Goal: Task Accomplishment & Management: Complete application form

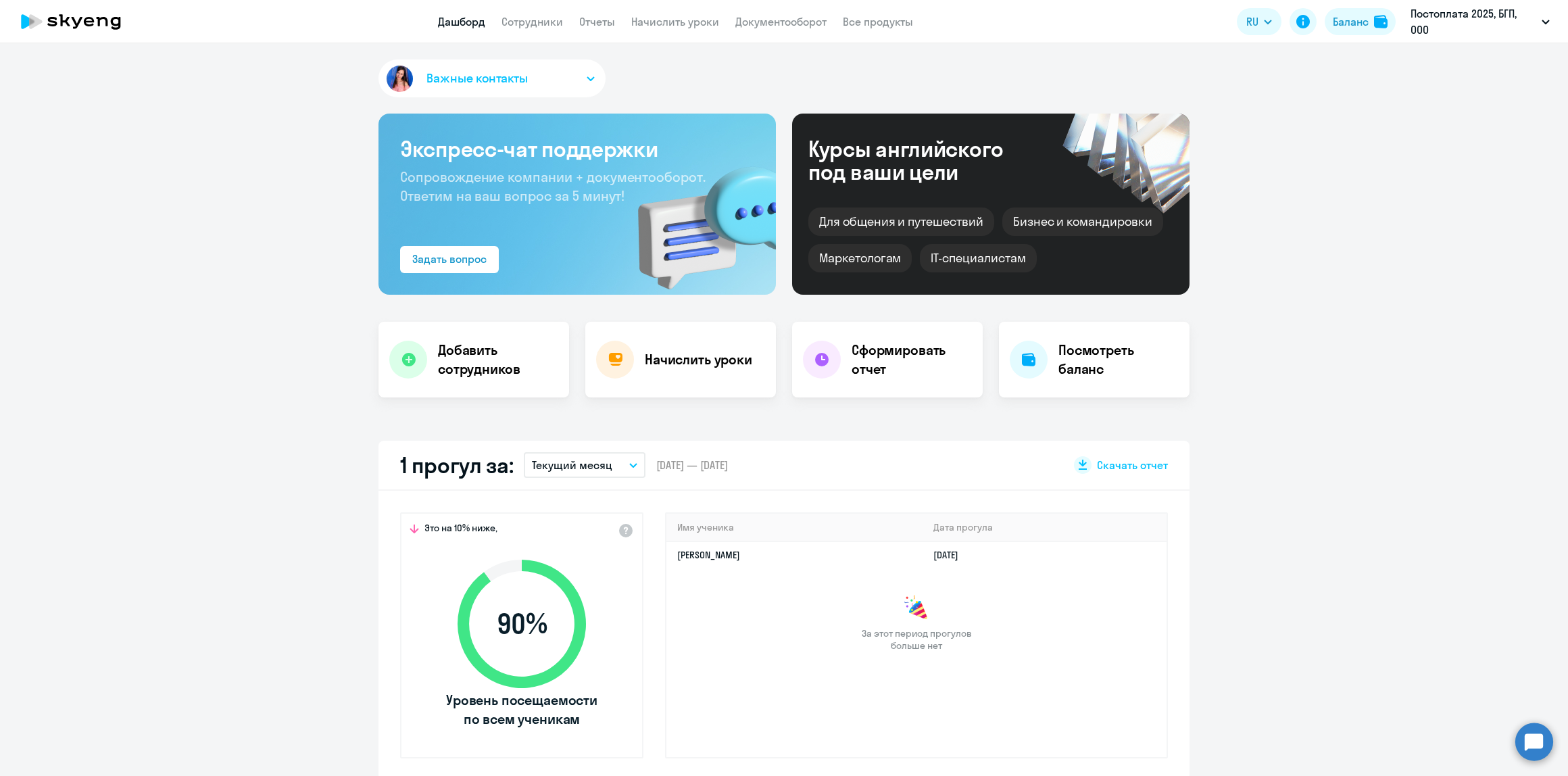
select select "30"
click at [465, 351] on h4 "Добавить сотрудников" at bounding box center [498, 359] width 120 height 38
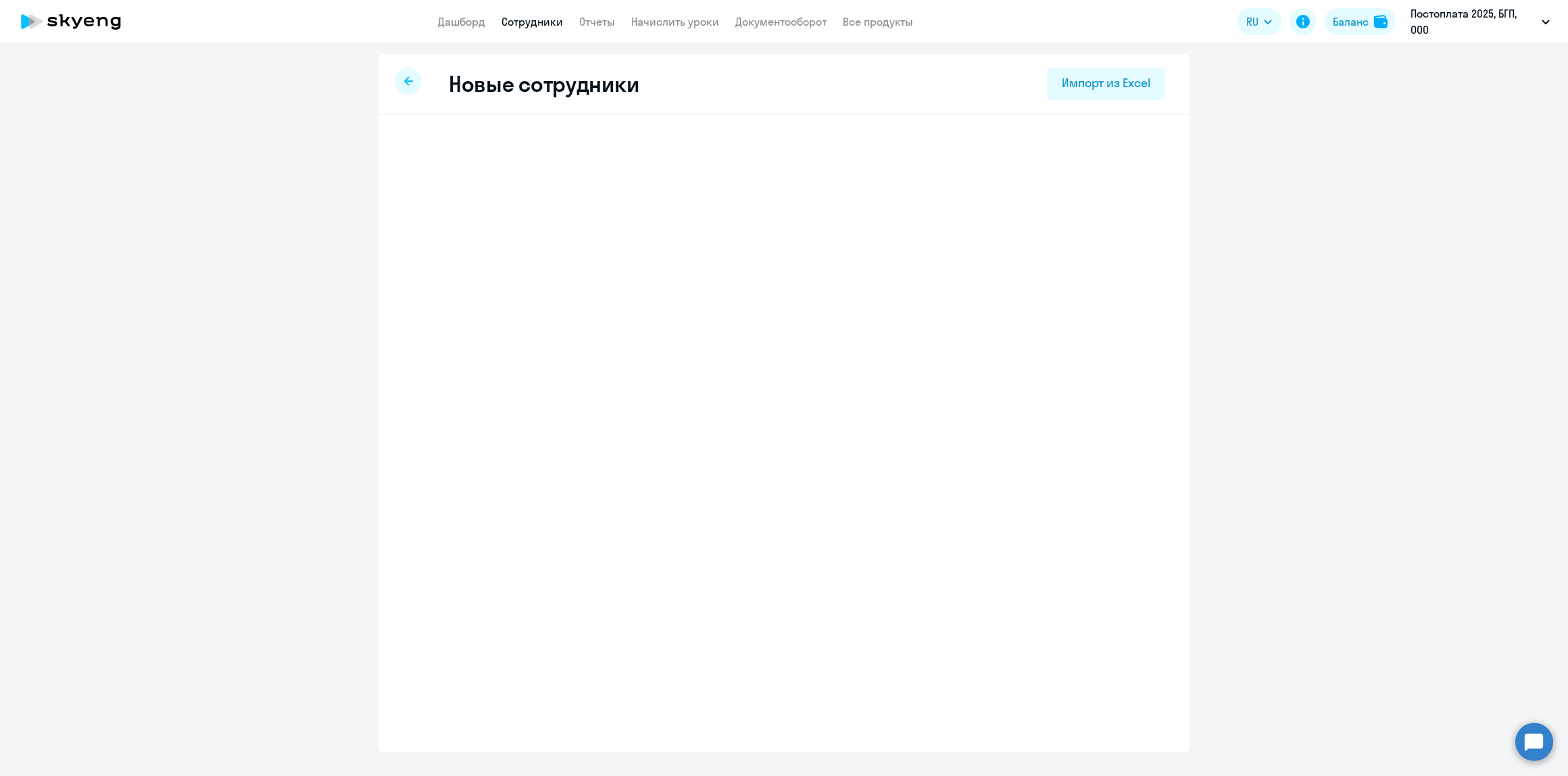
select select "english_adult_not_native_speaker"
select select "3"
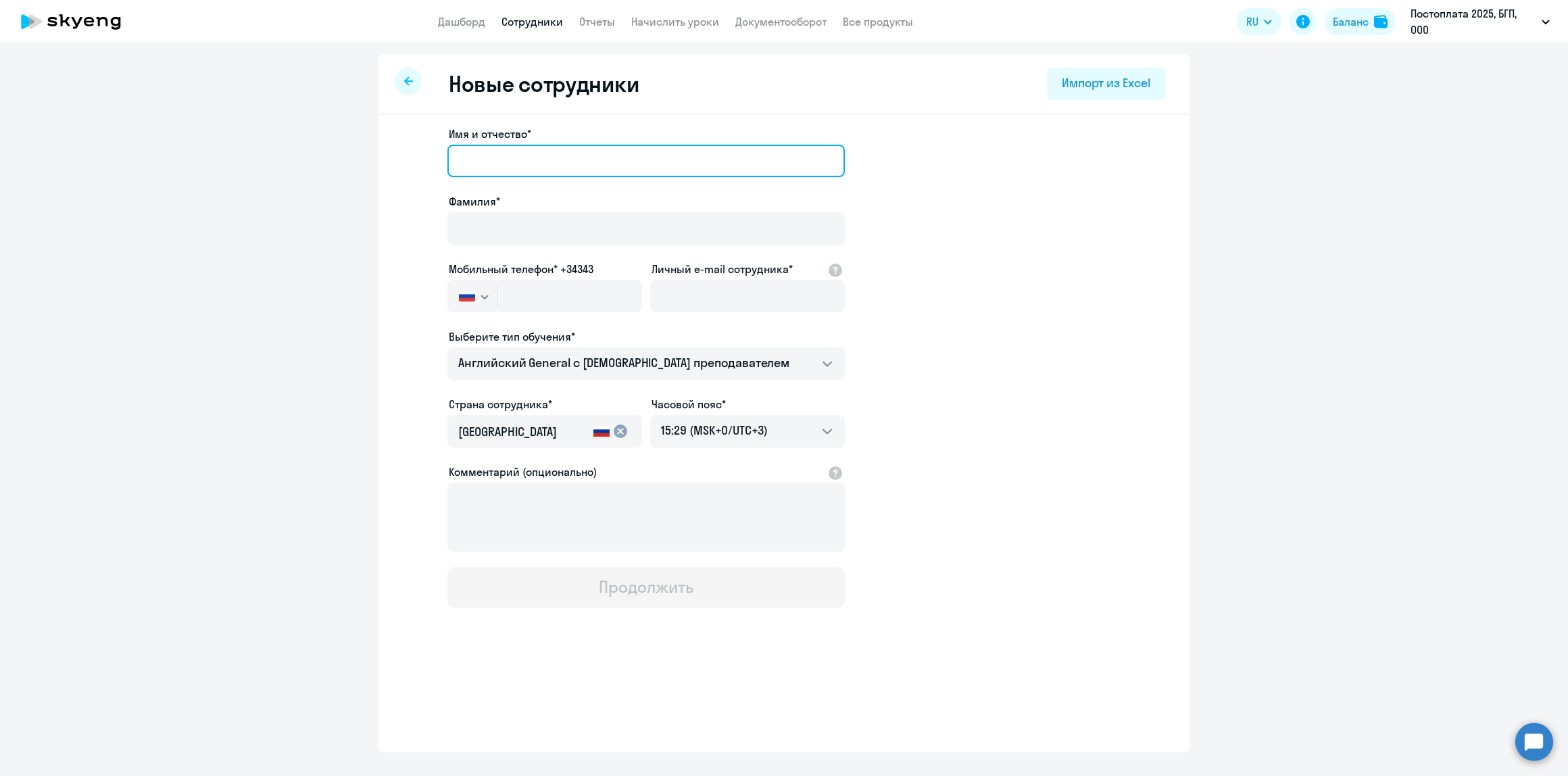
click at [519, 151] on input "Имя и отчество*" at bounding box center [646, 160] width 397 height 32
type input "Вероника"
click at [566, 215] on input "Фамилия*" at bounding box center [646, 228] width 397 height 32
type input "[PERSON_NAME]"
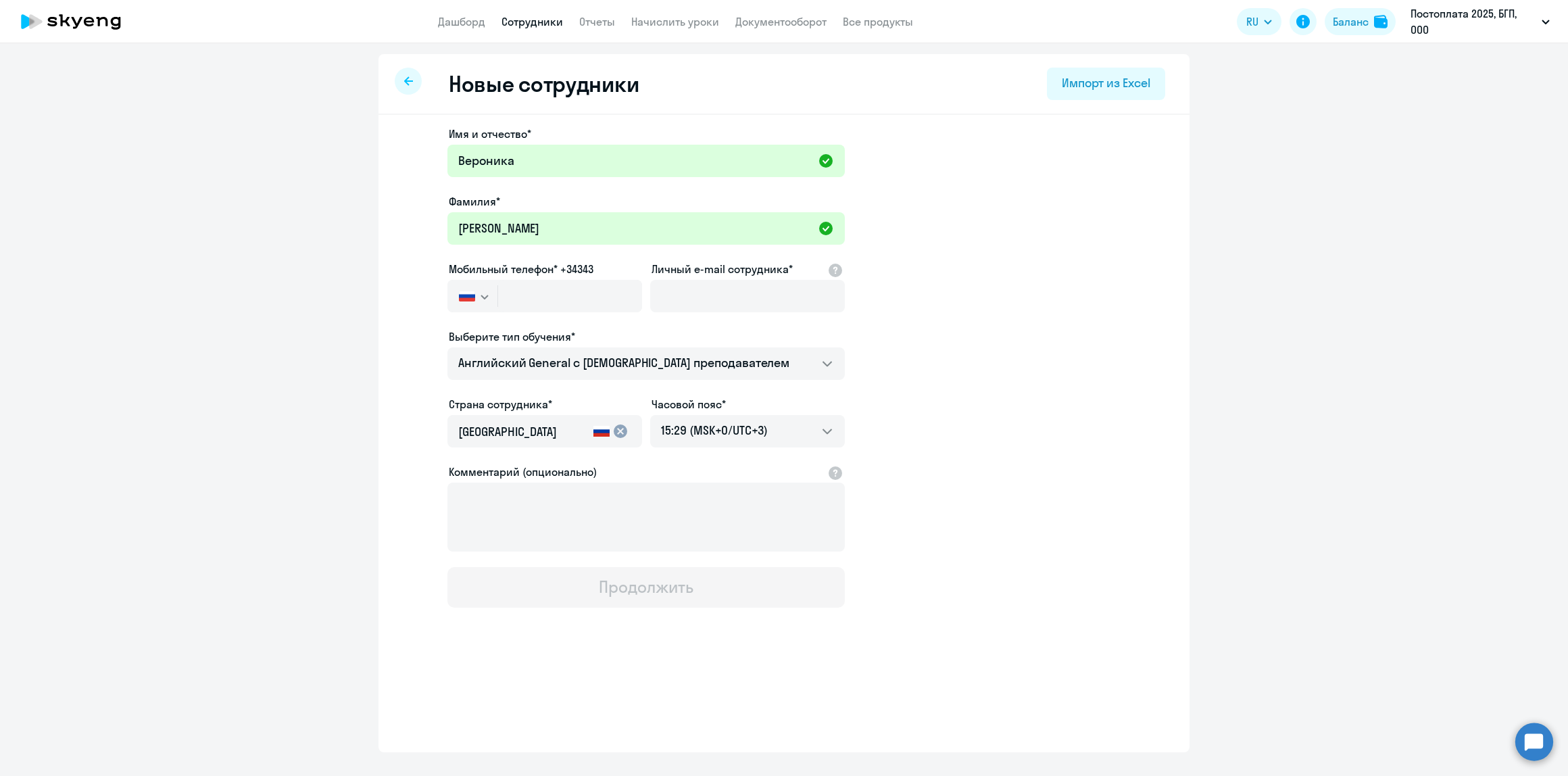
click at [354, 496] on ng-component "Новые сотрудники Импорт из Excel Имя и отчество* [PERSON_NAME]* [PERSON_NAME] т…" at bounding box center [784, 403] width 1568 height 698
click at [571, 294] on input "text" at bounding box center [570, 295] width 144 height 32
paste input "[PHONE_NUMBER]"
type input "[PHONE_NUMBER]"
click at [690, 280] on input "Личный e-mail сотрудника*" at bounding box center [747, 295] width 195 height 32
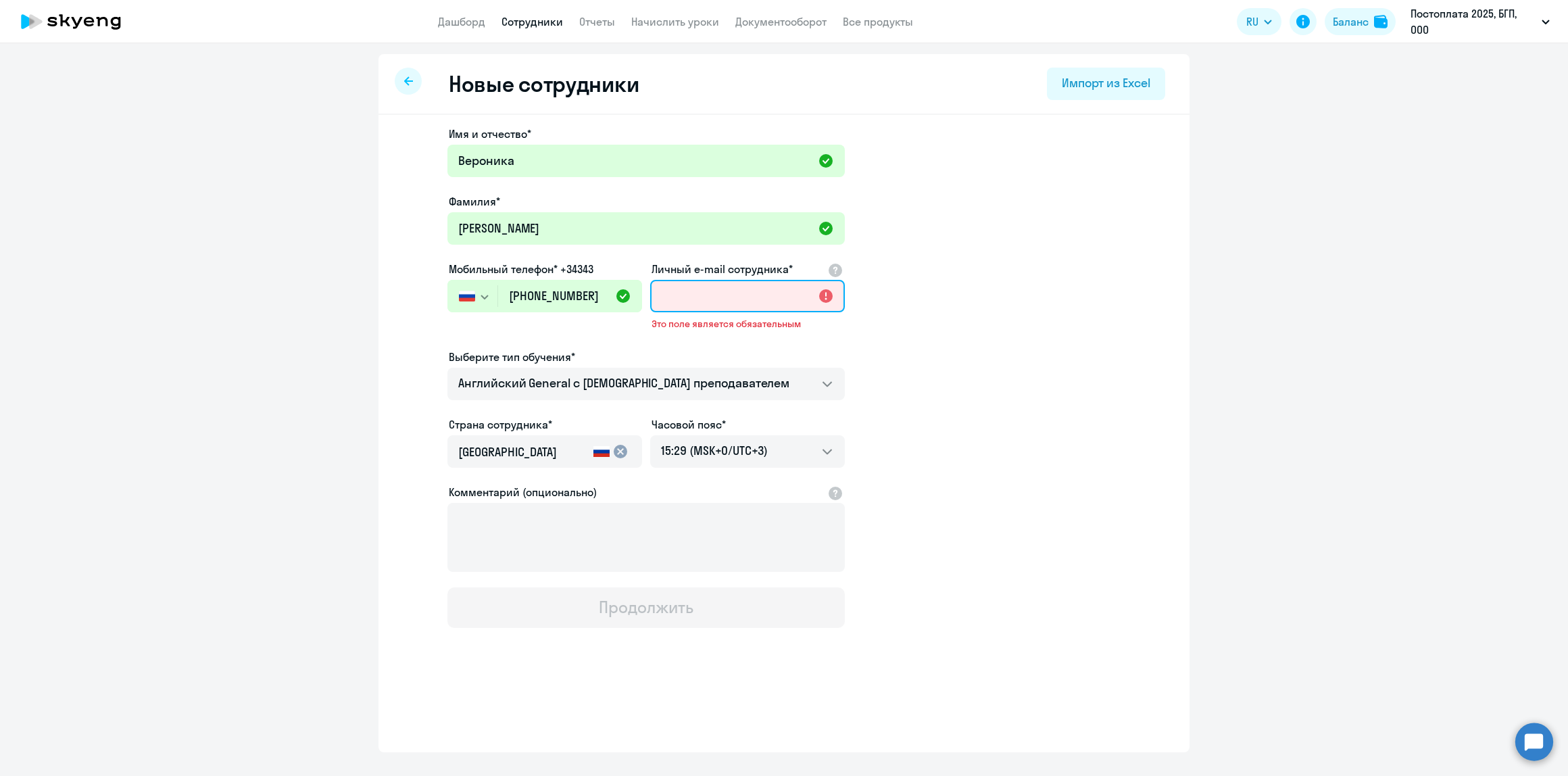
paste input "[PERSON_NAME][EMAIL_ADDRESS][DOMAIN_NAME]"
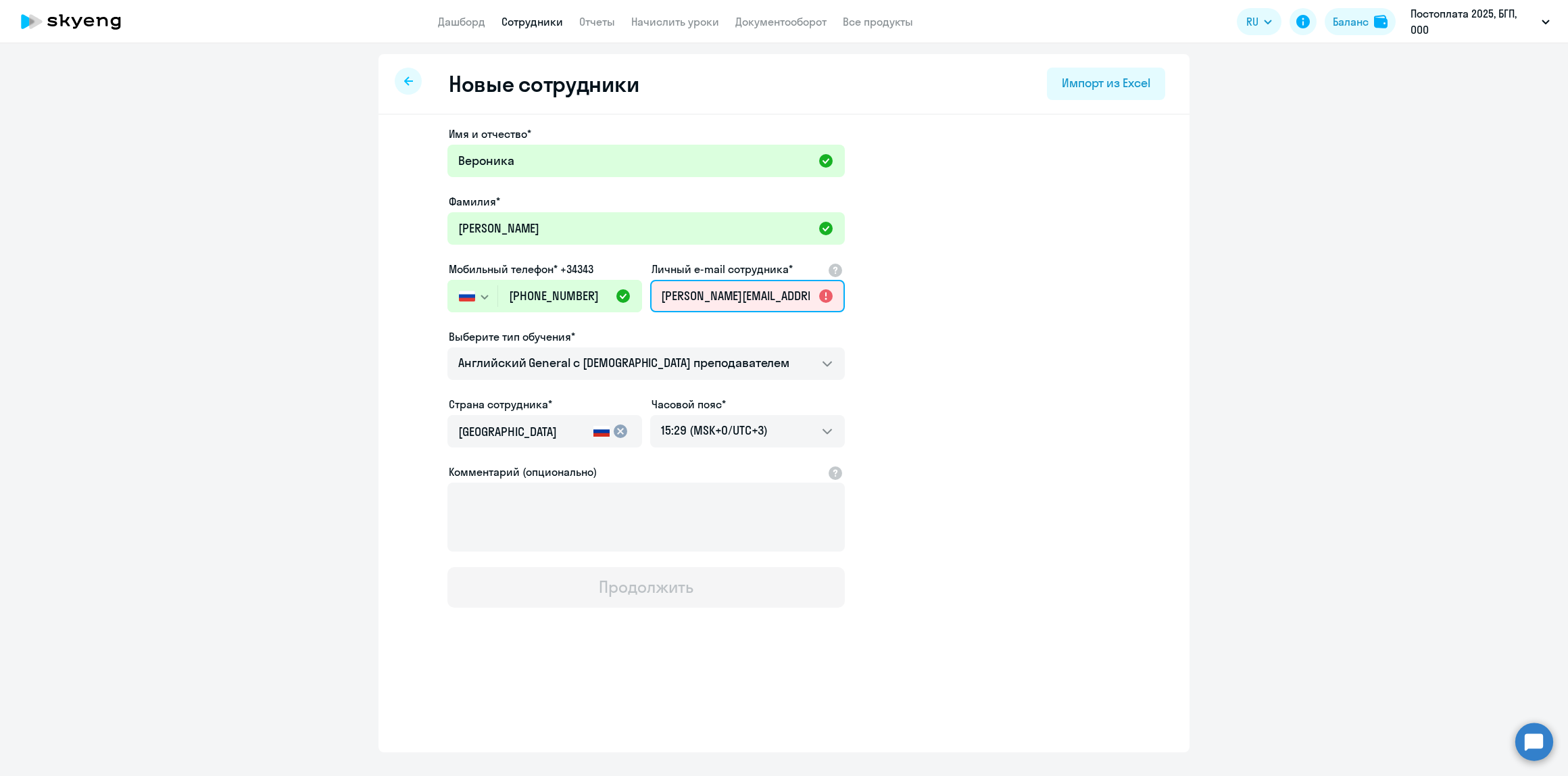
scroll to position [0, 1]
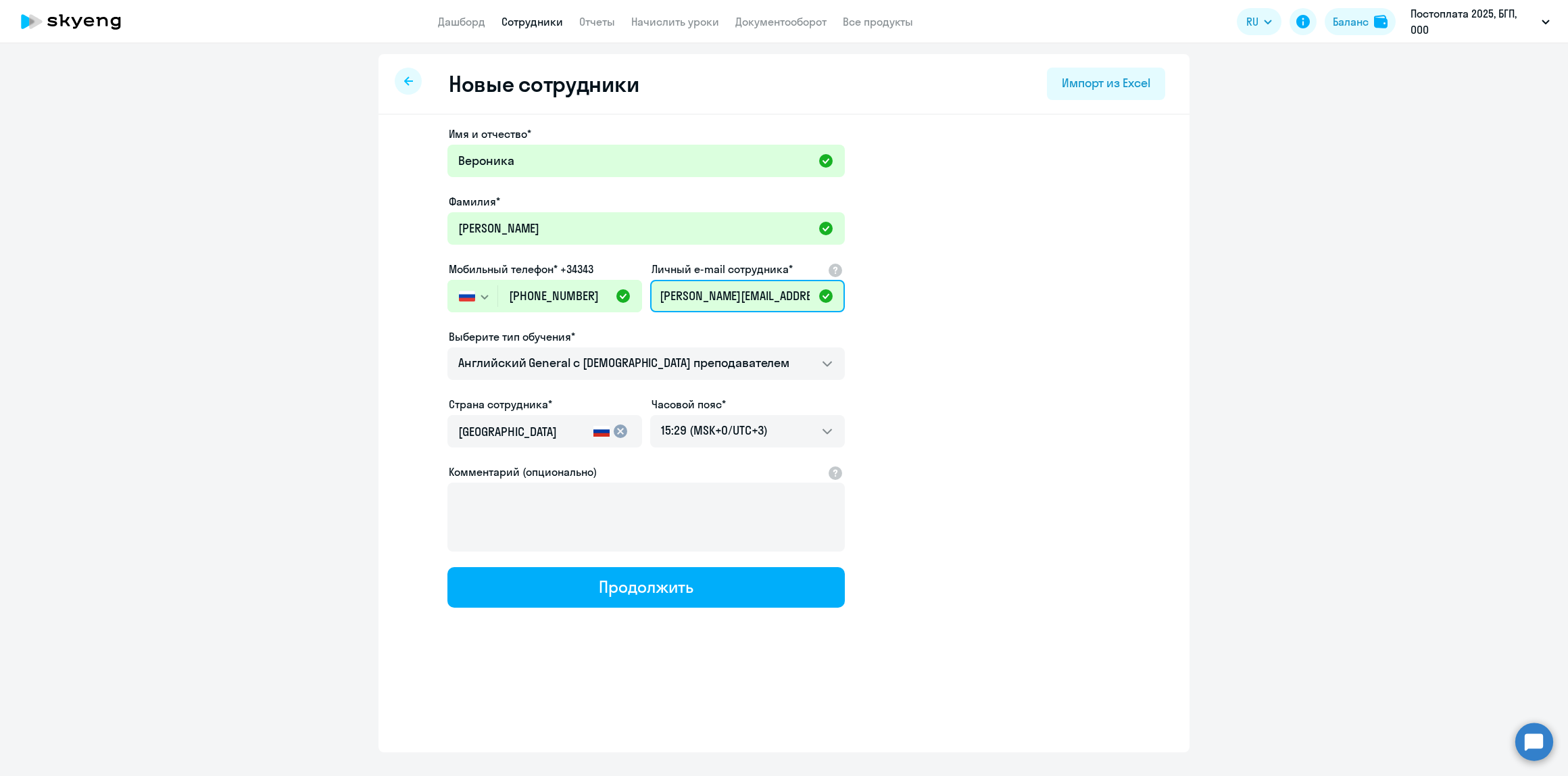
type input "[PERSON_NAME][EMAIL_ADDRESS][DOMAIN_NAME]"
click at [954, 314] on app-new-student-form "Имя и отчество* [PERSON_NAME]* [PERSON_NAME] телефон* +34343 [GEOGRAPHIC_DATA] …" at bounding box center [784, 366] width 768 height 482
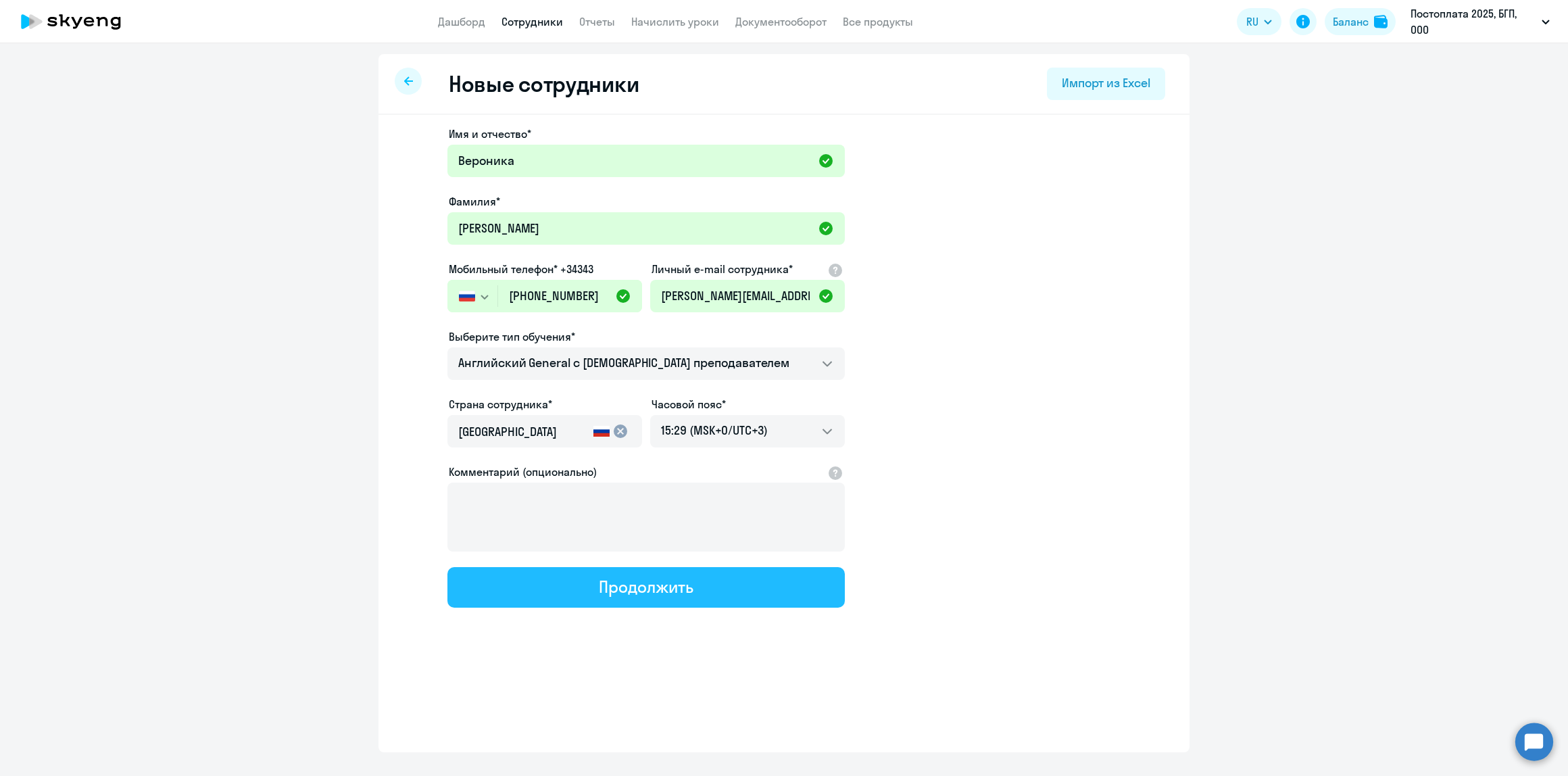
click at [623, 592] on div "Продолжить" at bounding box center [645, 586] width 94 height 22
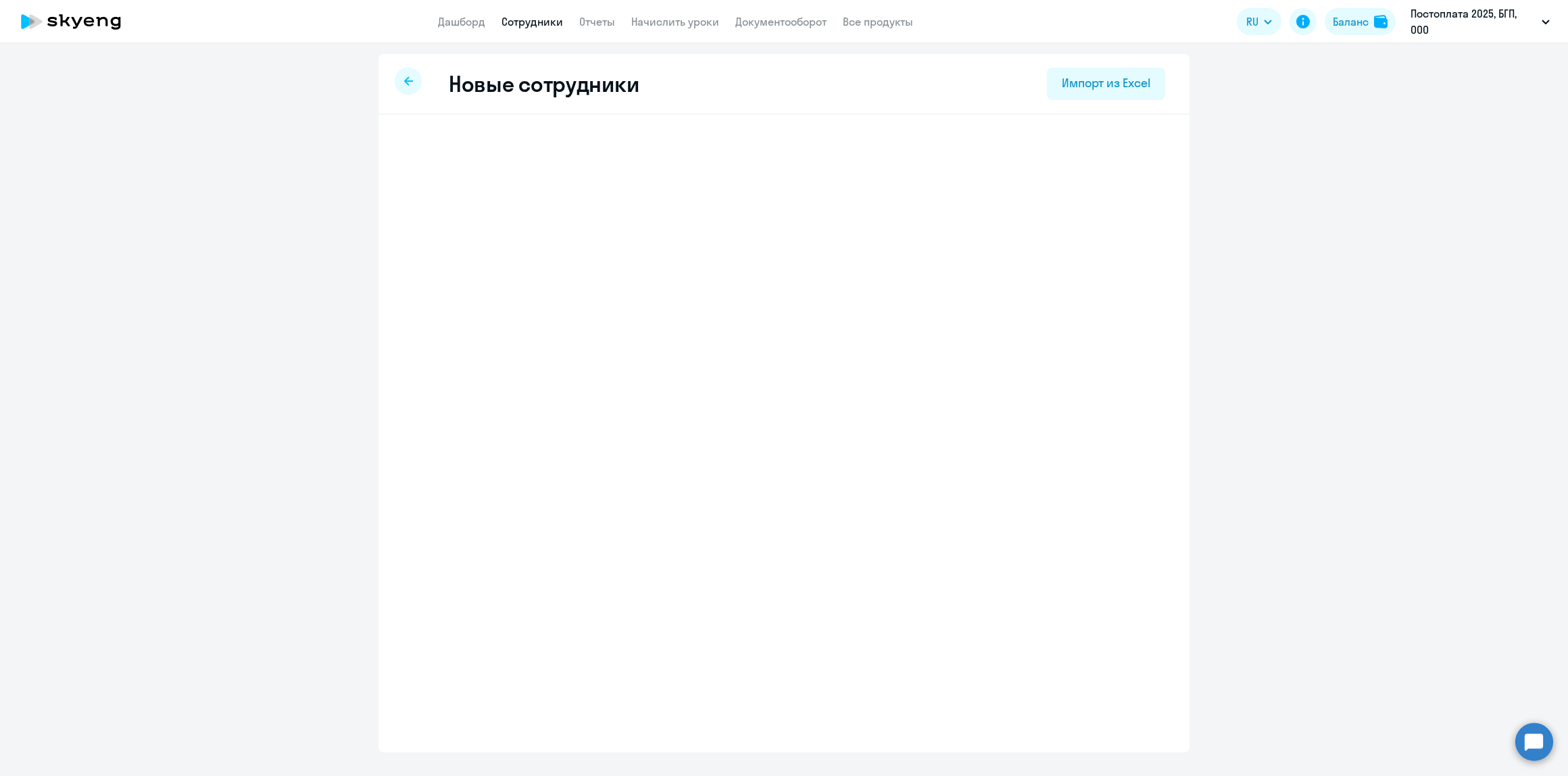
select select "english_adult_not_native_speaker"
select select "3"
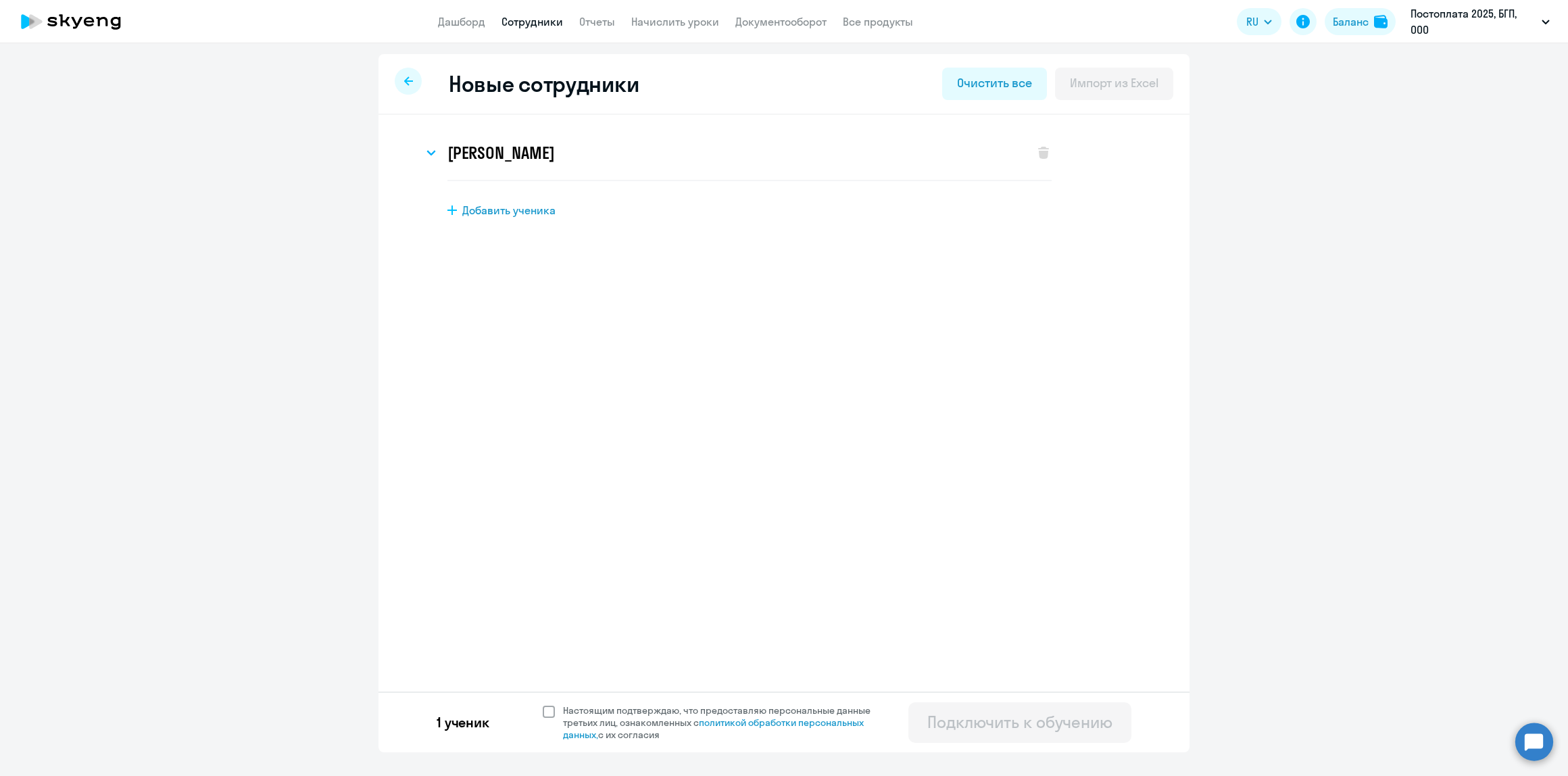
click at [551, 718] on label "Настоящим подтверждаю, что предоставляю персональные данные третьих лиц, ознако…" at bounding box center [714, 722] width 344 height 37
click at [543, 704] on input "Настоящим подтверждаю, что предоставляю персональные данные третьих лиц, ознако…" at bounding box center [542, 703] width 1 height 1
checkbox input "true"
click at [998, 718] on div "Подключить к обучению" at bounding box center [1020, 722] width 185 height 22
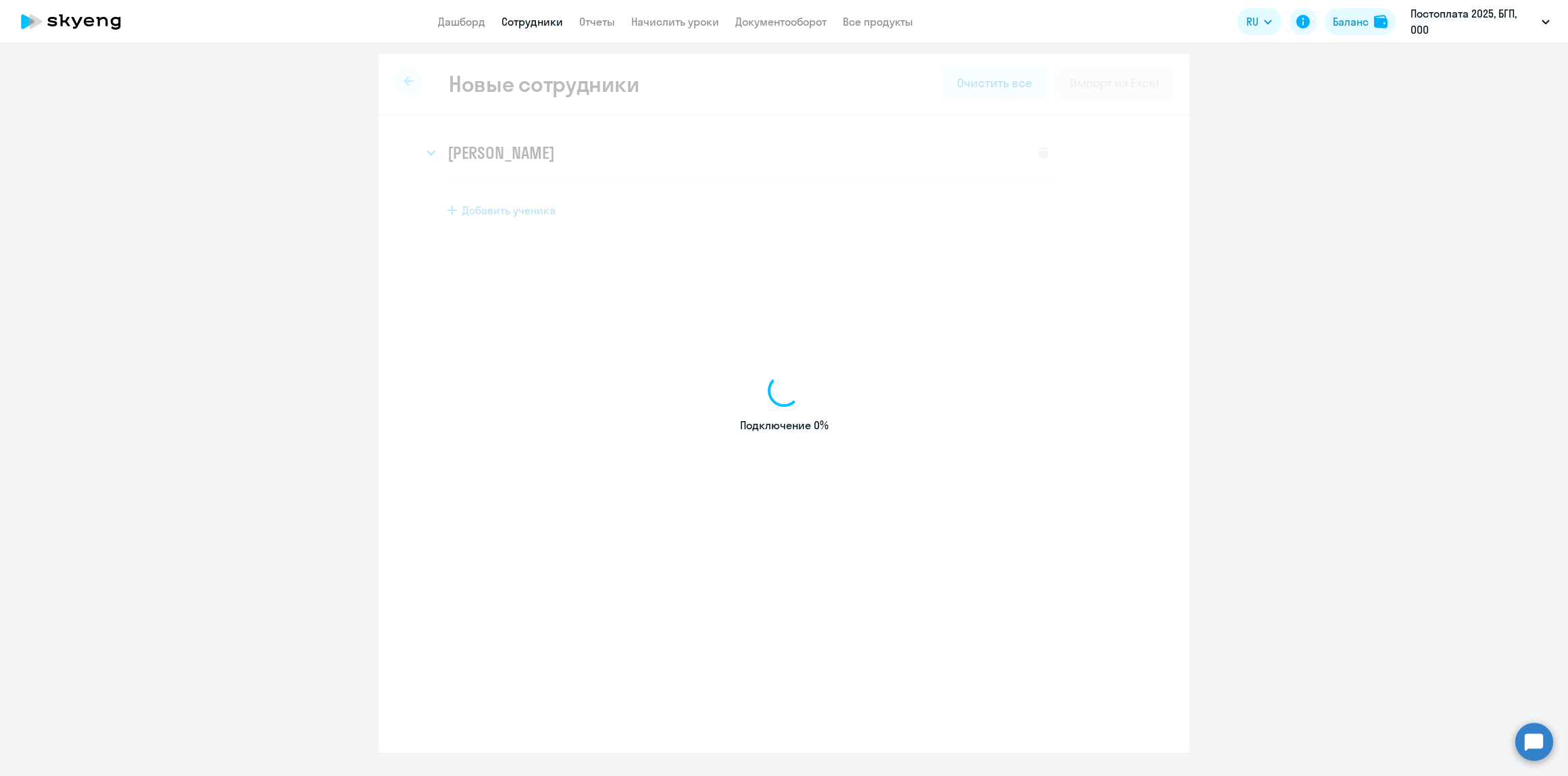
select select "english_adult_not_native_speaker"
select select "3"
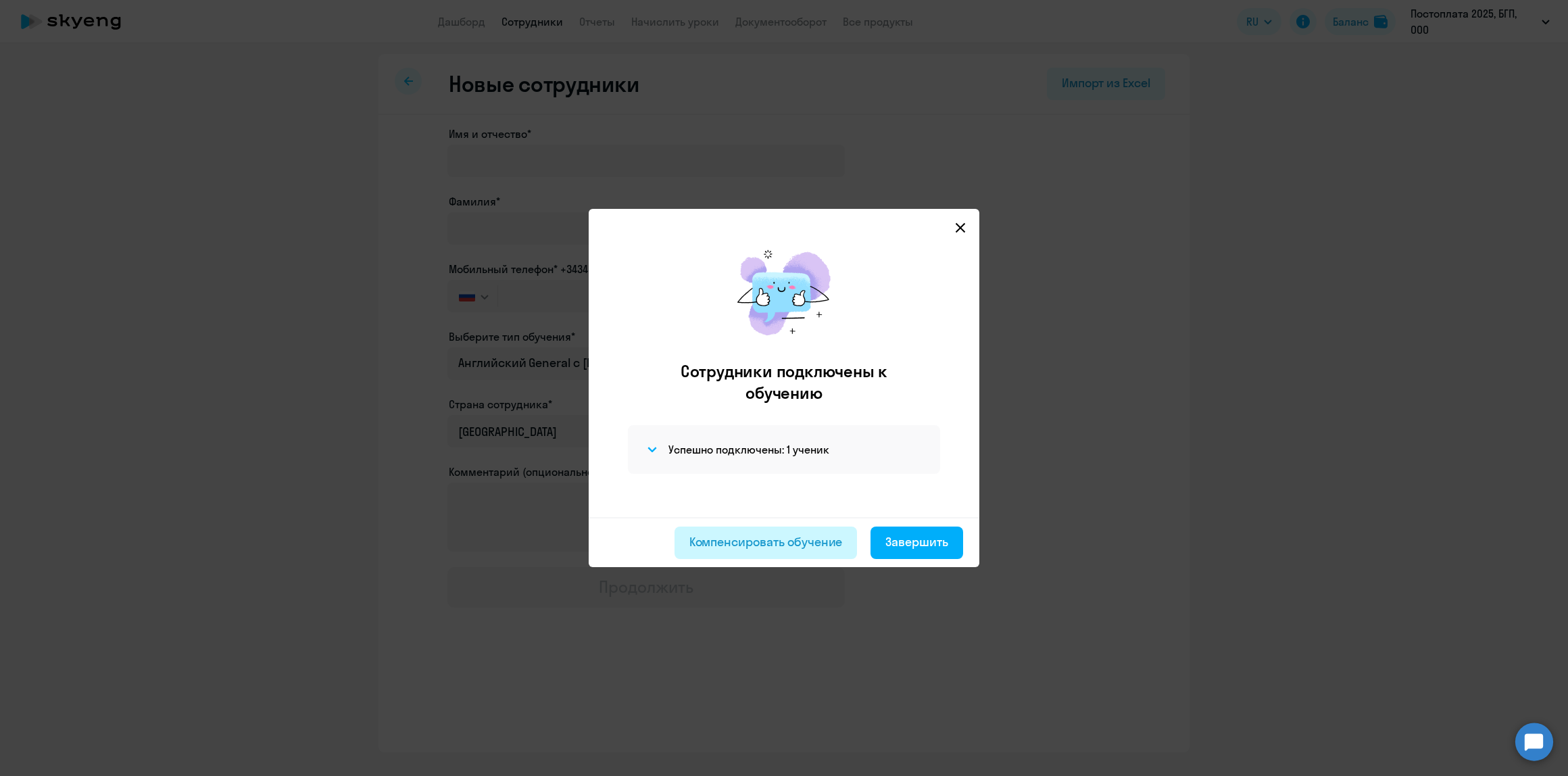
click at [729, 540] on div "Компенсировать обучение" at bounding box center [767, 542] width 154 height 17
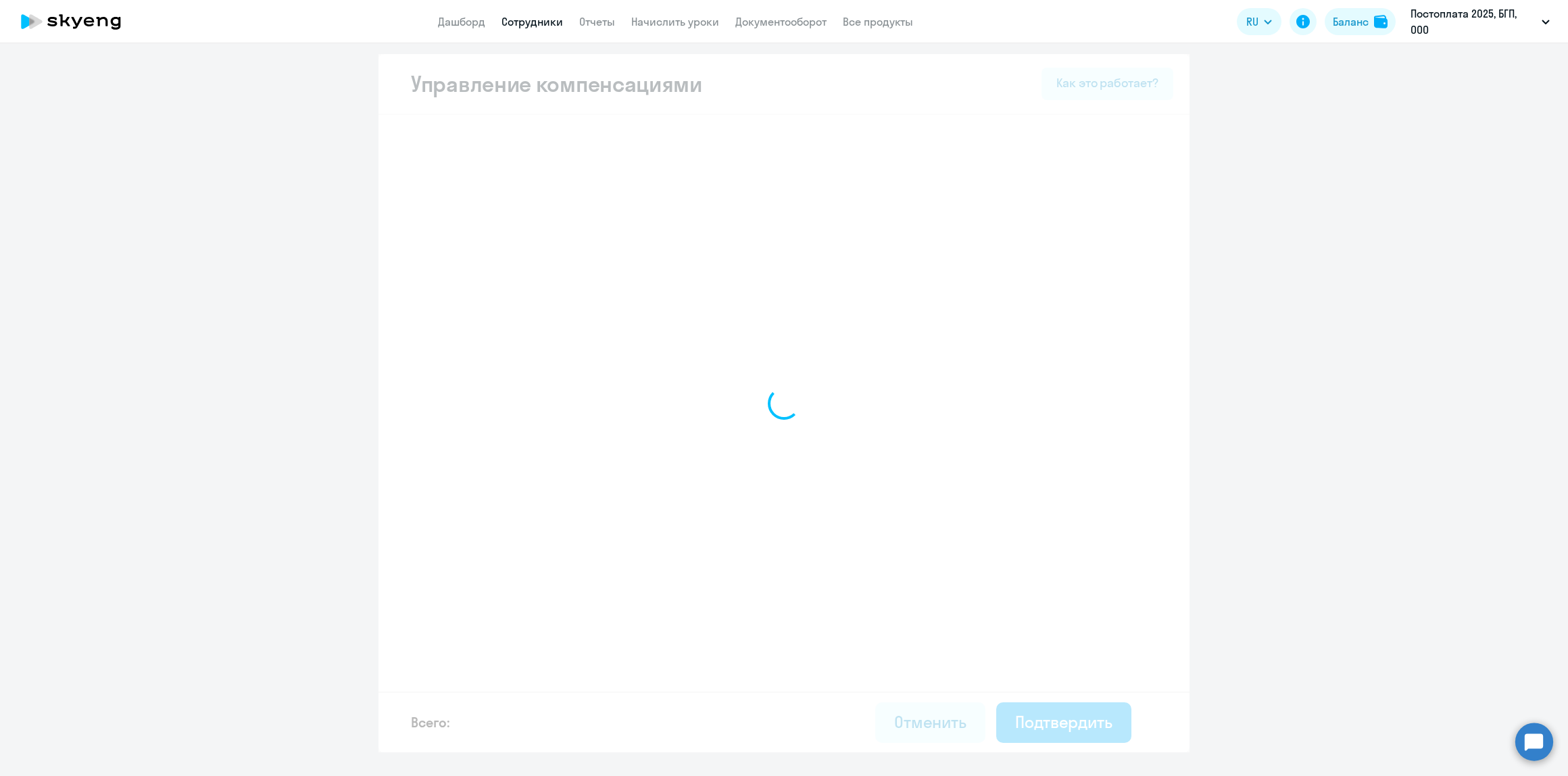
select select "MONTHLY"
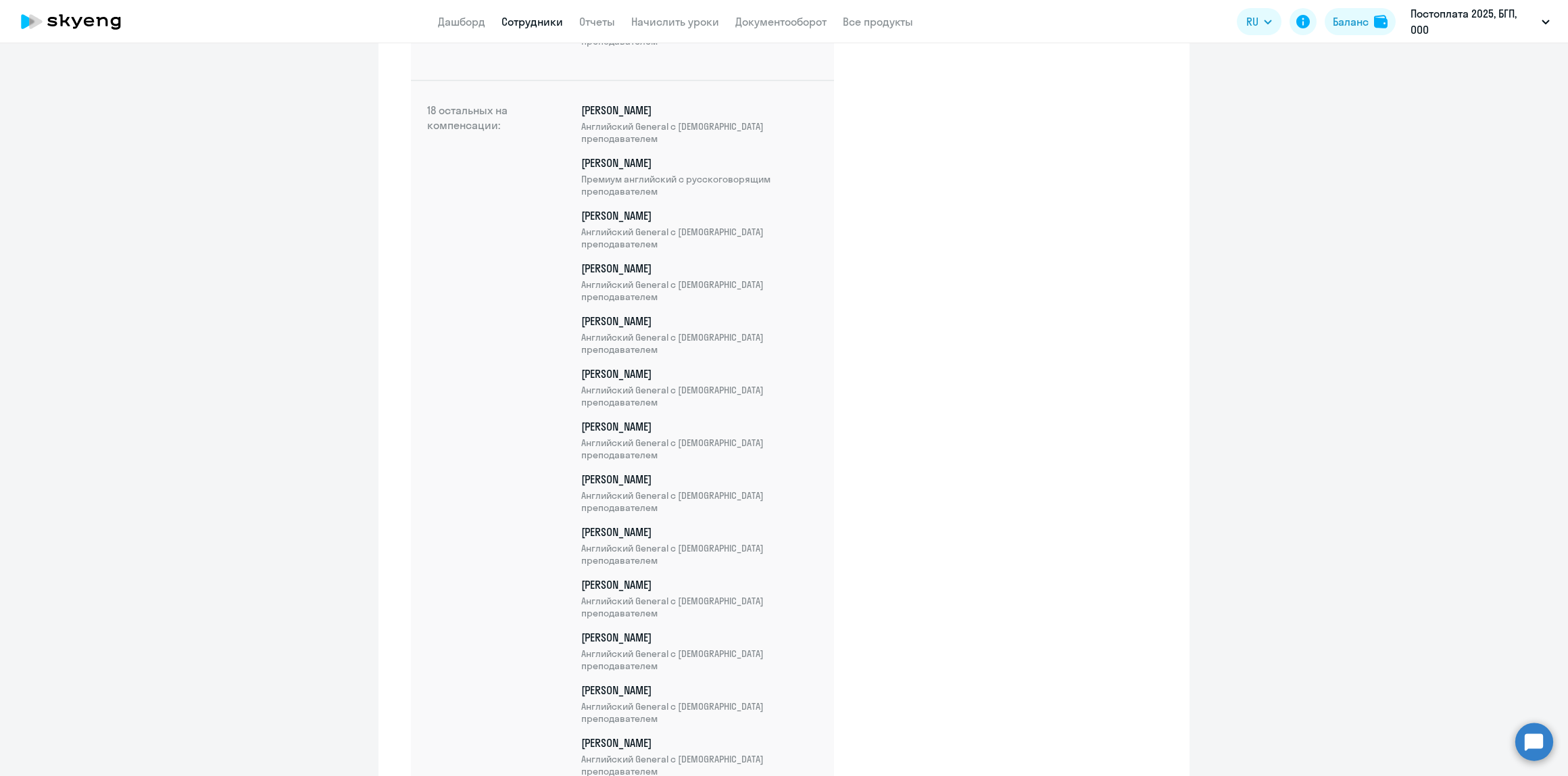
scroll to position [837, 0]
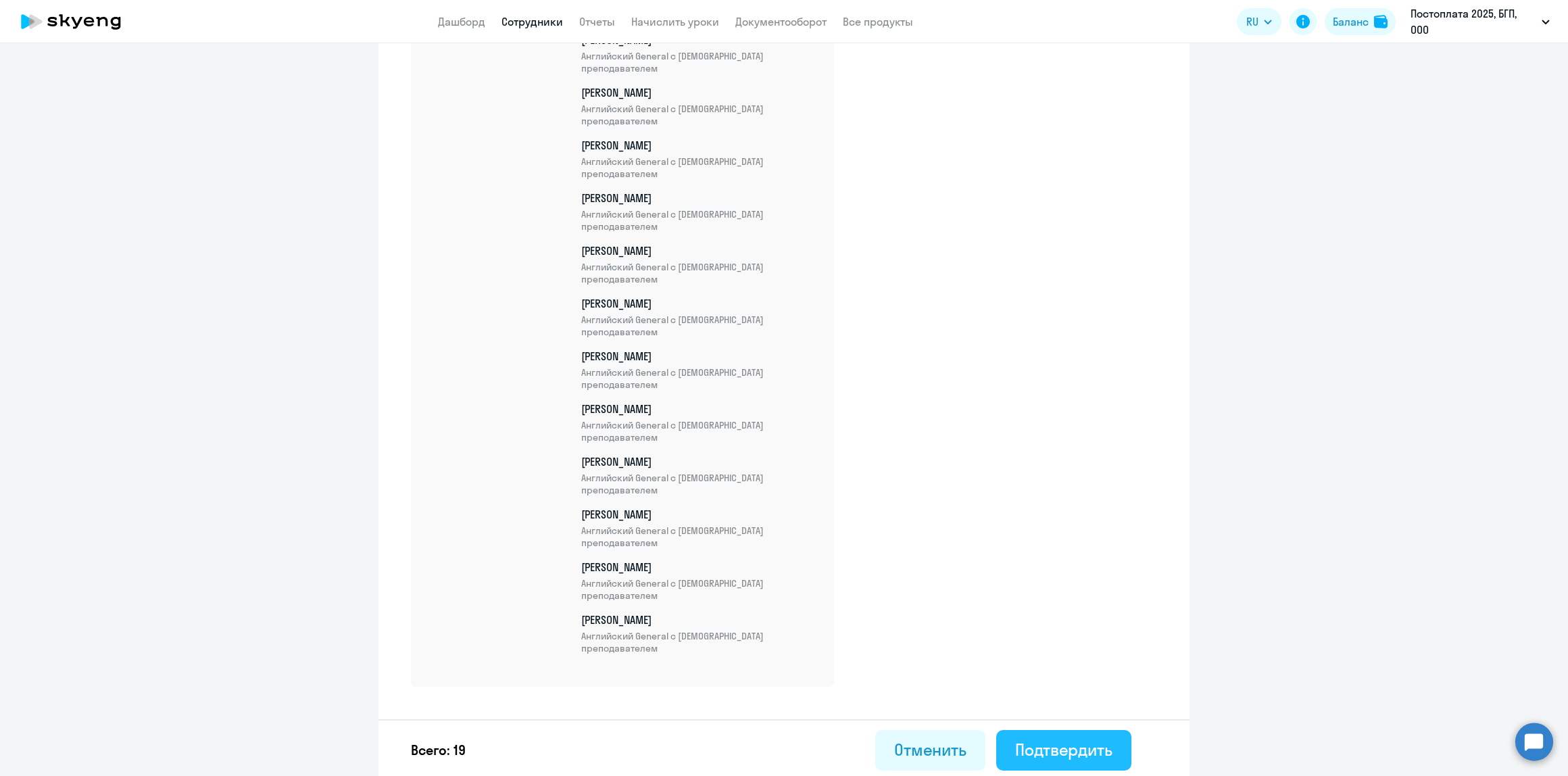
click at [1097, 747] on div "Подтвердить" at bounding box center [1064, 749] width 97 height 22
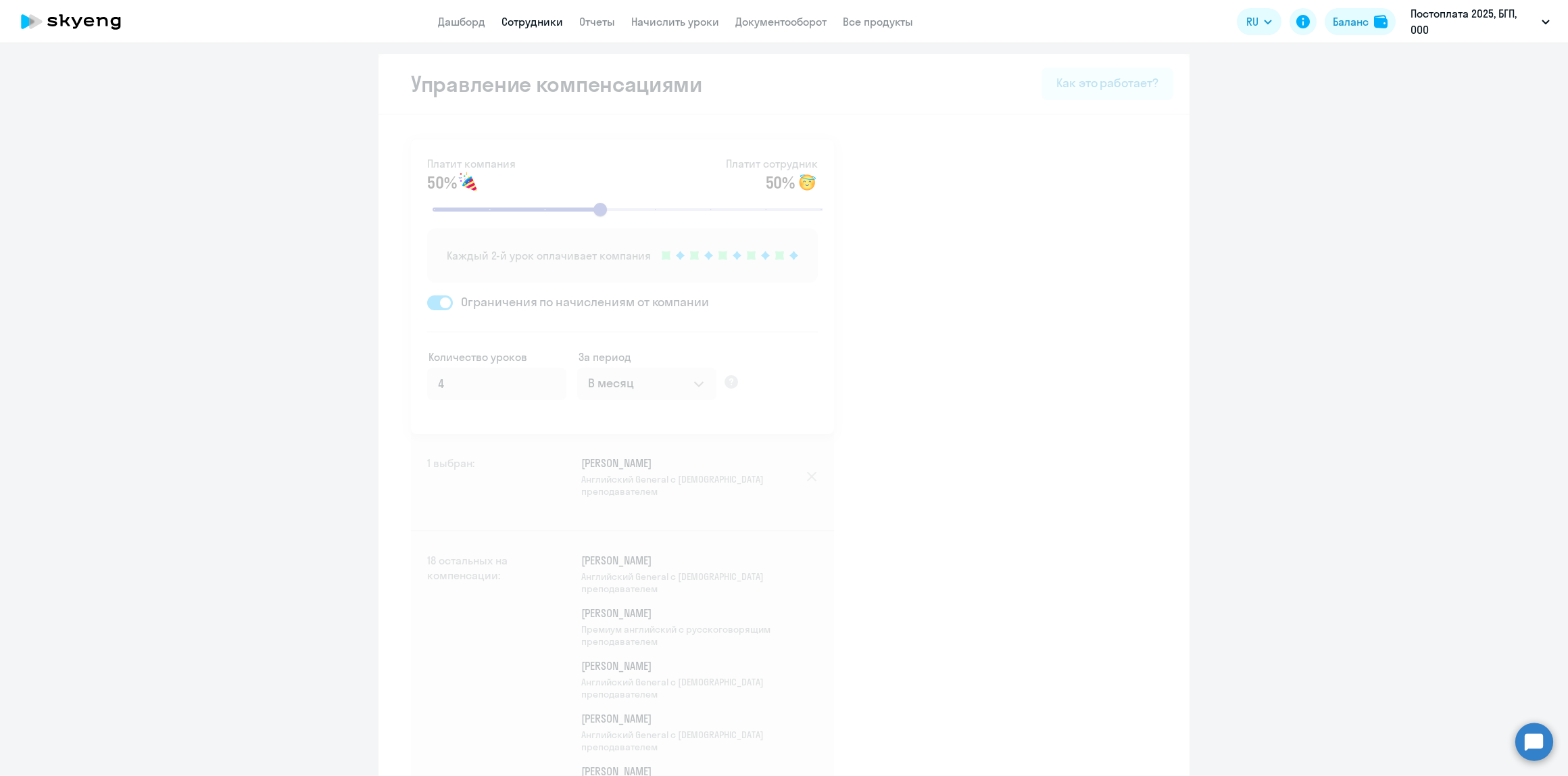
select select "30"
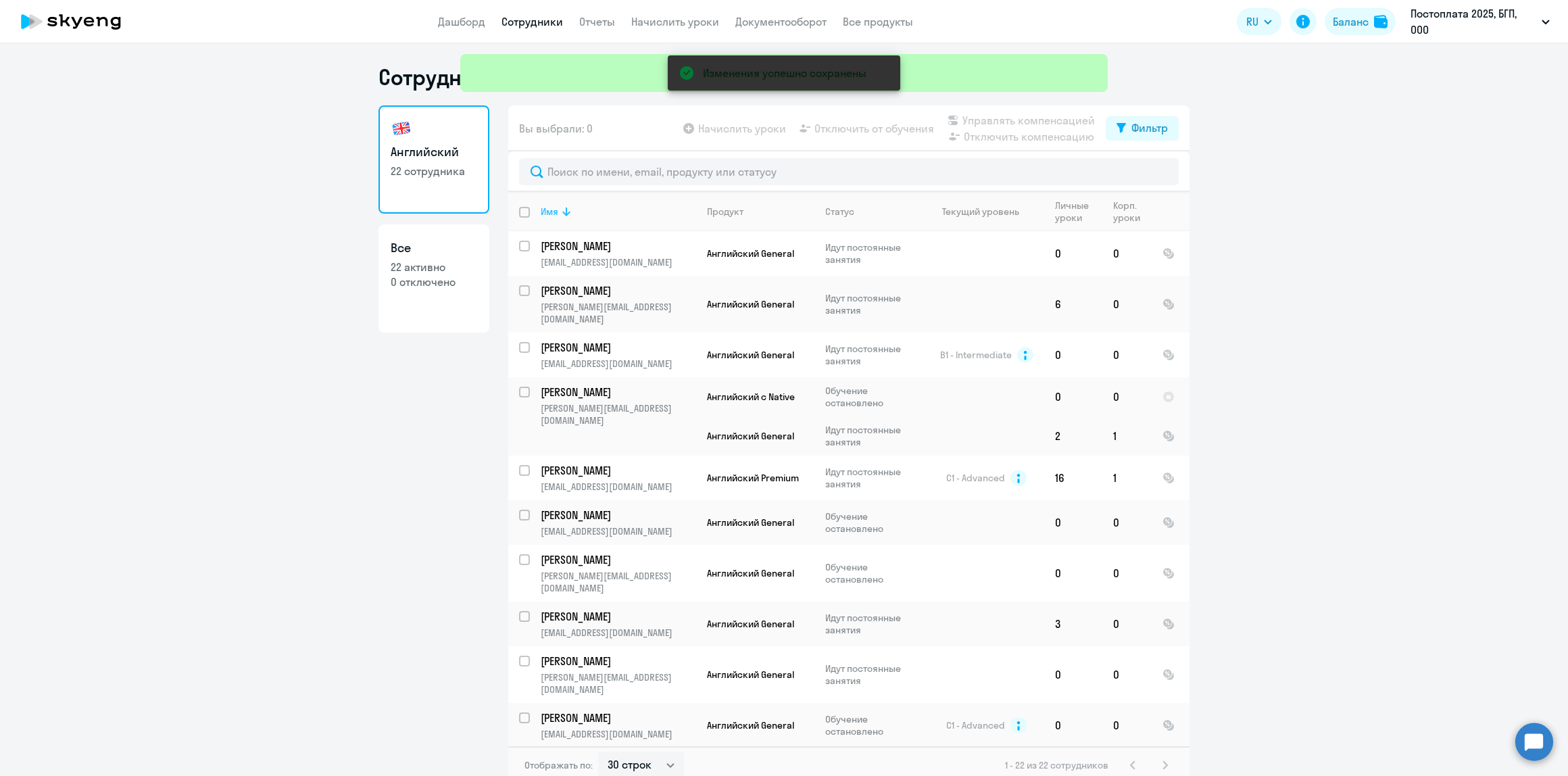
click at [548, 215] on div "Имя" at bounding box center [550, 211] width 17 height 12
